Goal: Task Accomplishment & Management: Manage account settings

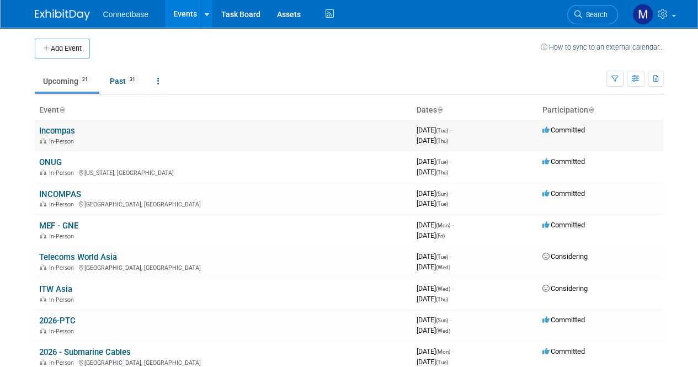
click at [64, 128] on link "Incompas" at bounding box center [57, 131] width 36 height 10
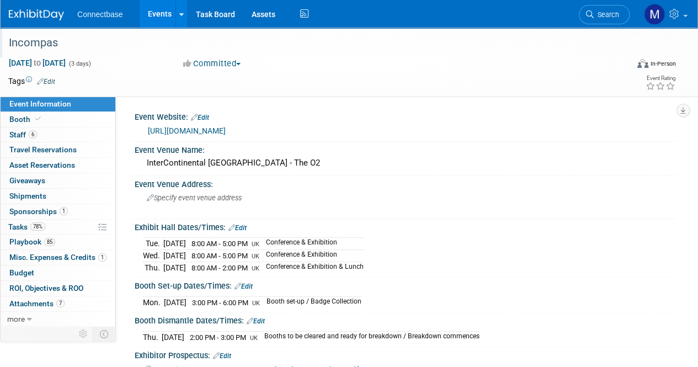
click at [32, 44] on div "Incompas" at bounding box center [312, 43] width 614 height 20
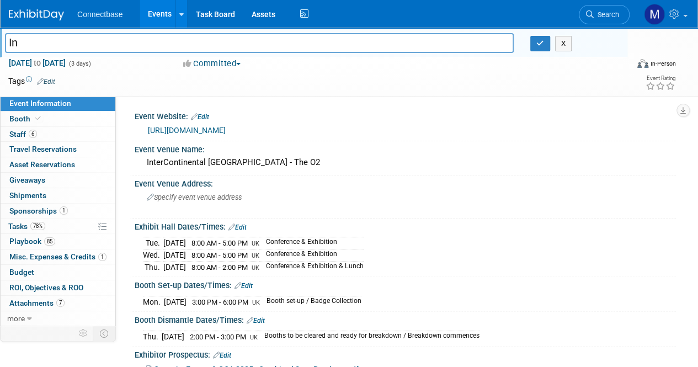
type input "I"
type input "Capacity Europe"
click at [539, 40] on icon "button" at bounding box center [541, 43] width 8 height 7
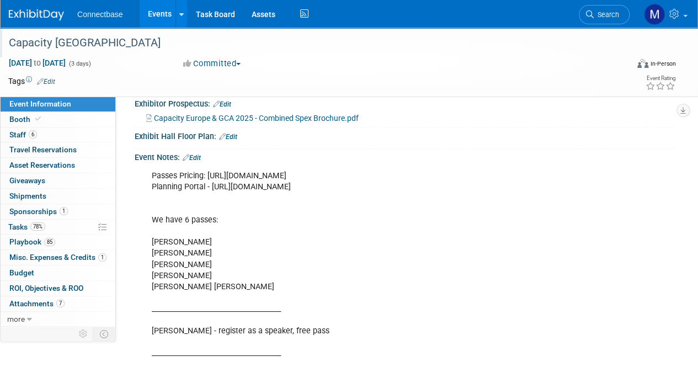
scroll to position [253, 0]
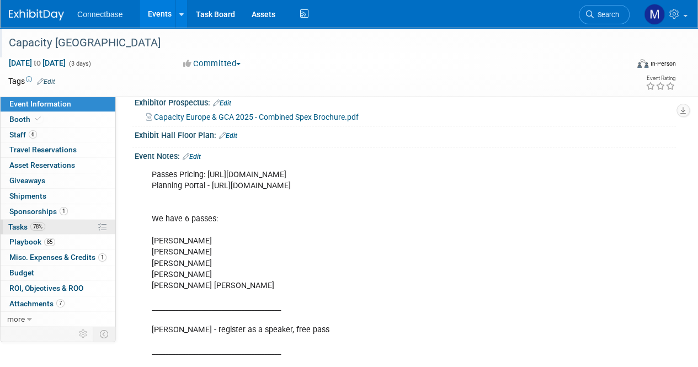
click at [22, 224] on span "Tasks 78%" at bounding box center [26, 226] width 37 height 9
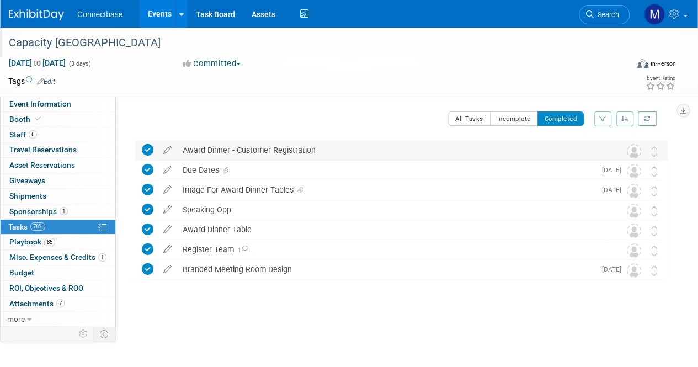
click at [201, 149] on div "Award Dinner - Customer Registration" at bounding box center [391, 150] width 428 height 19
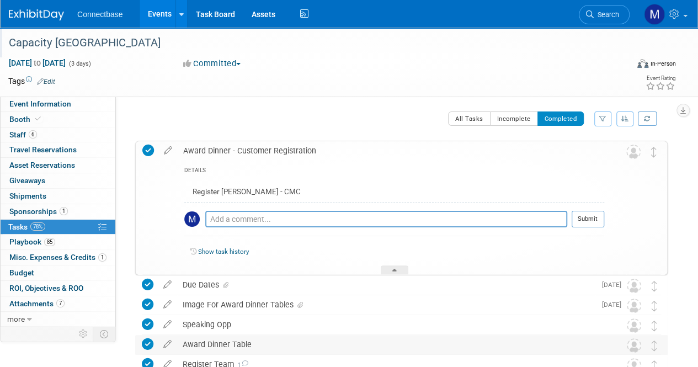
click at [218, 340] on div "Award Dinner Table" at bounding box center [391, 344] width 428 height 19
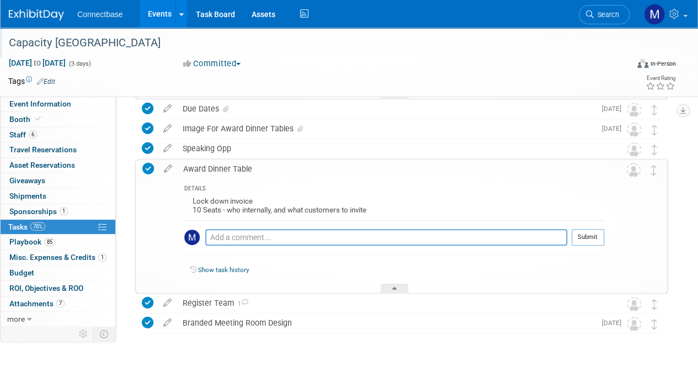
scroll to position [209, 0]
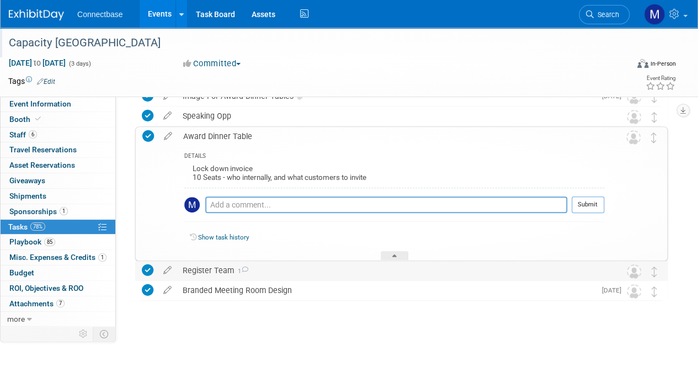
click at [194, 273] on div "Register Team 1" at bounding box center [391, 270] width 428 height 19
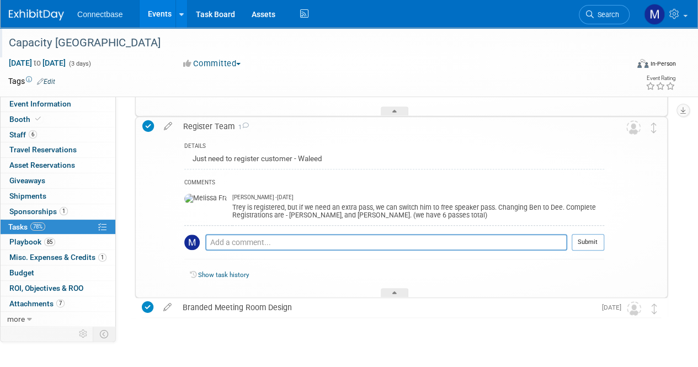
scroll to position [370, 0]
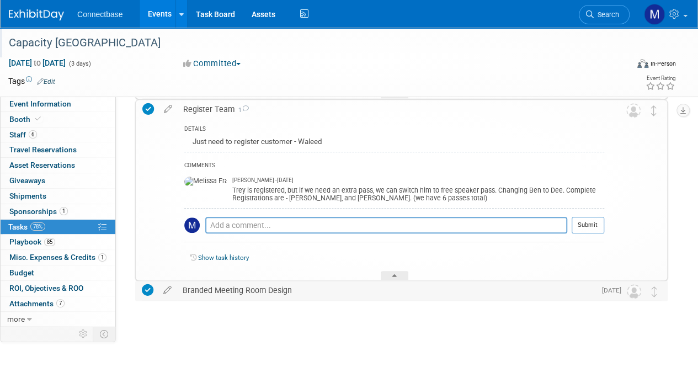
click at [247, 292] on div "Branded Meeting Room Design" at bounding box center [386, 290] width 418 height 19
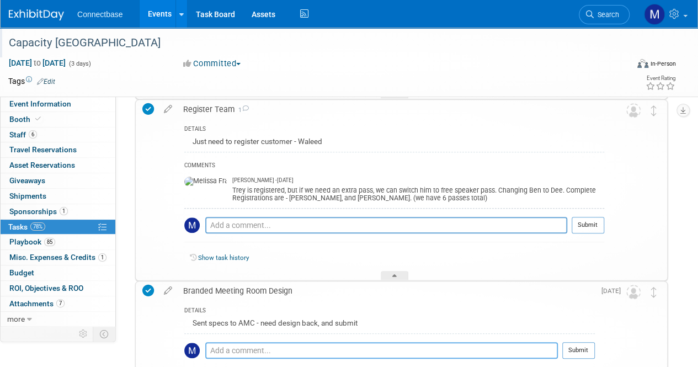
click at [295, 348] on textarea at bounding box center [381, 350] width 353 height 17
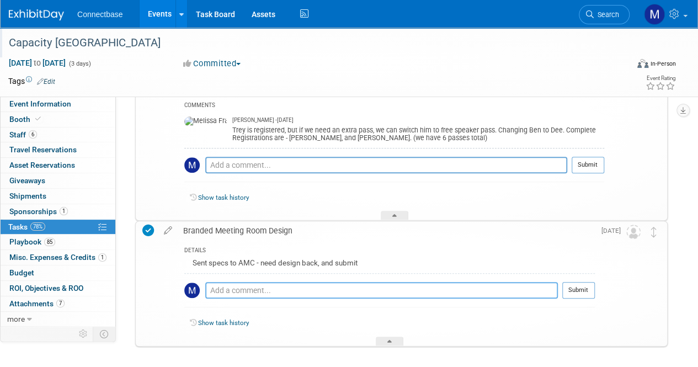
scroll to position [476, 0]
